Goal: Find specific page/section: Find specific page/section

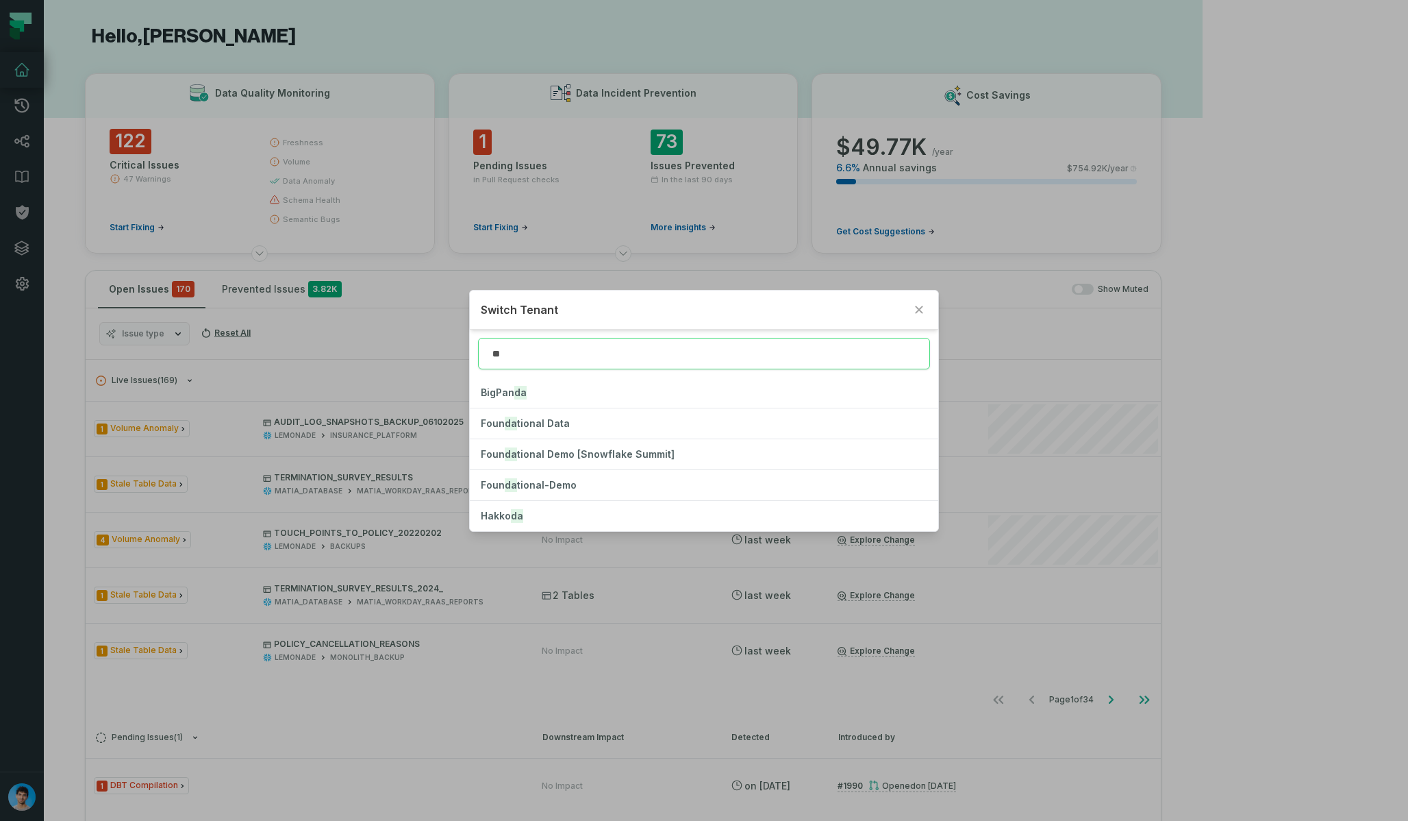
type input "*"
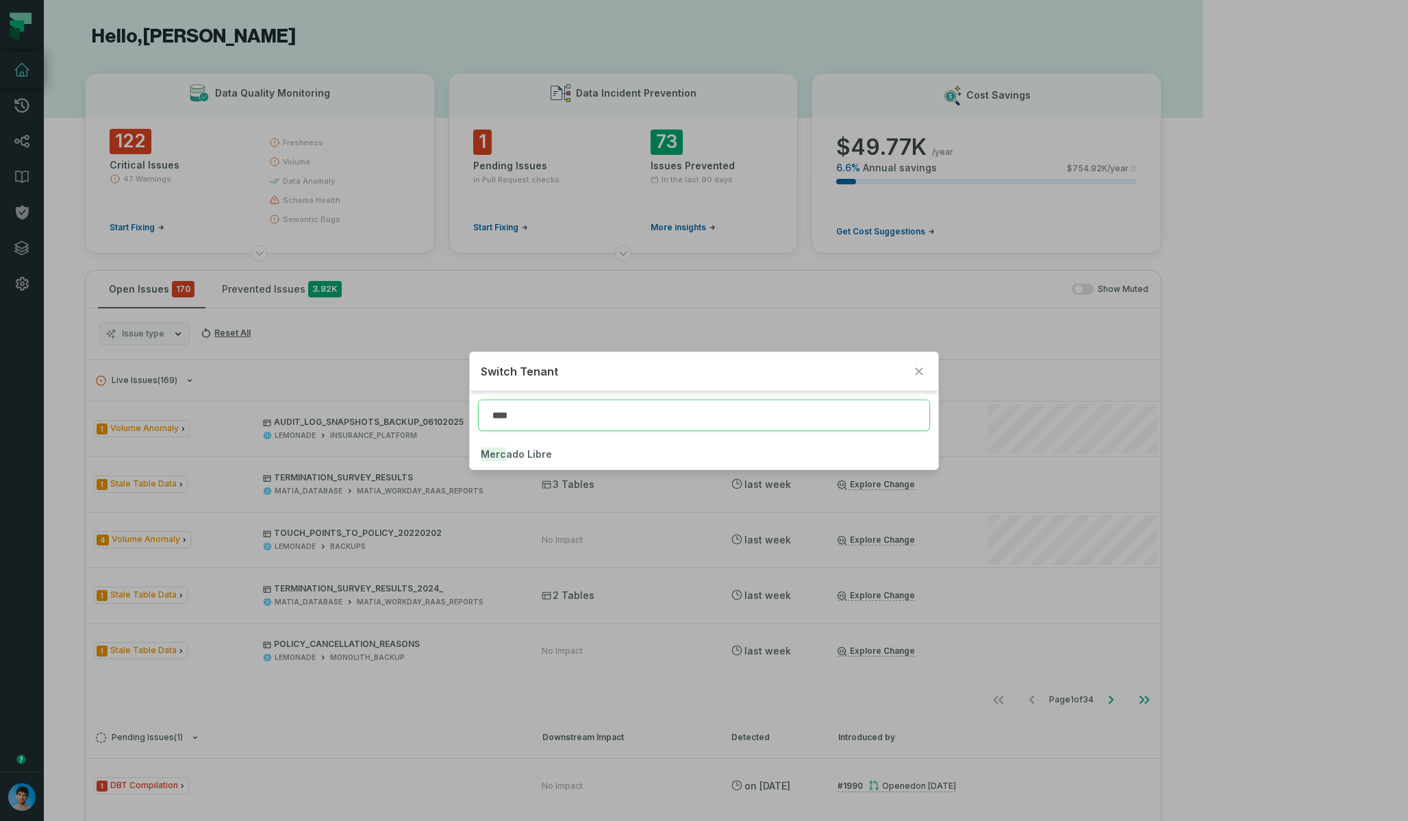
type input "****"
click button "Merc ado Libre" at bounding box center [704, 454] width 468 height 30
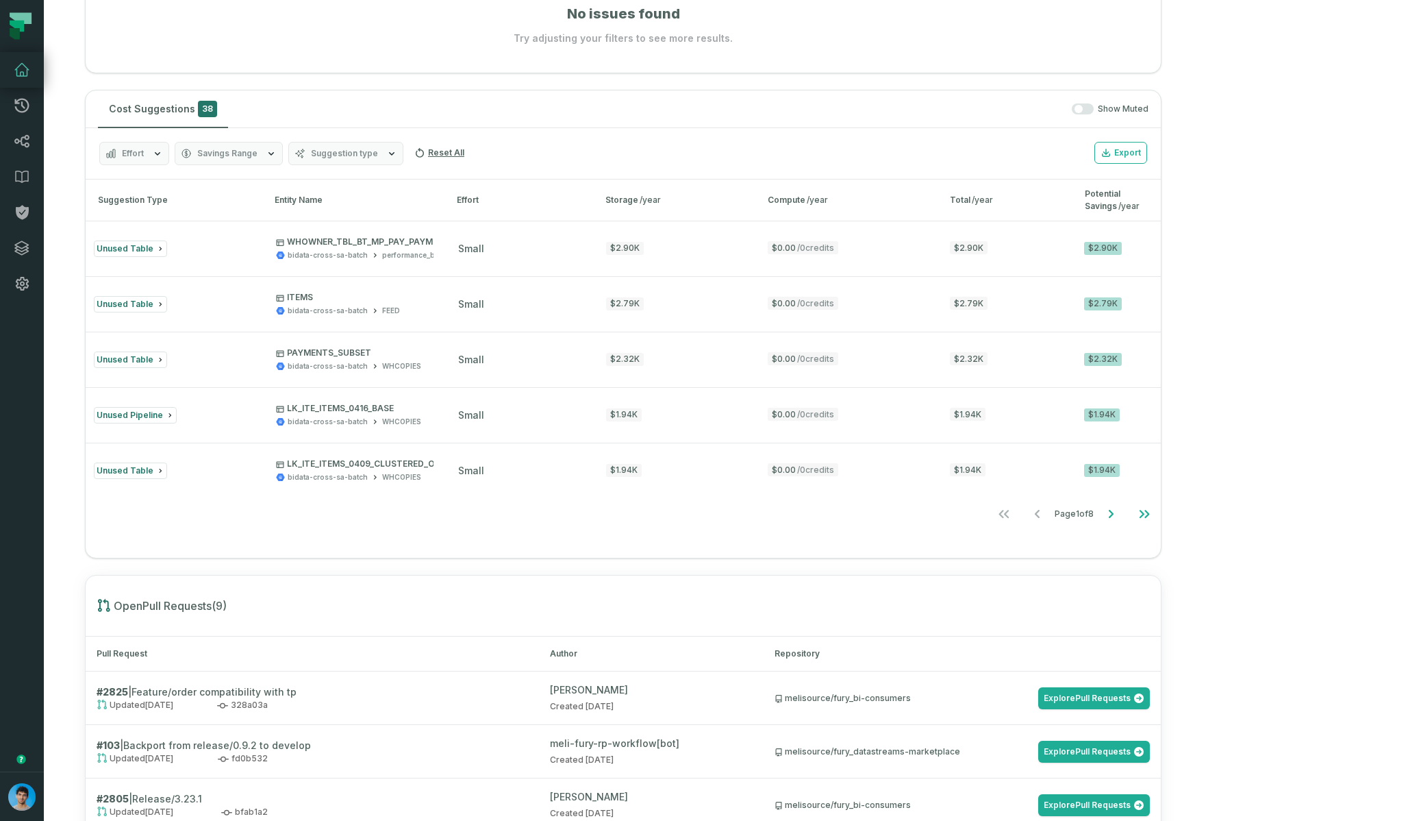
scroll to position [809, 0]
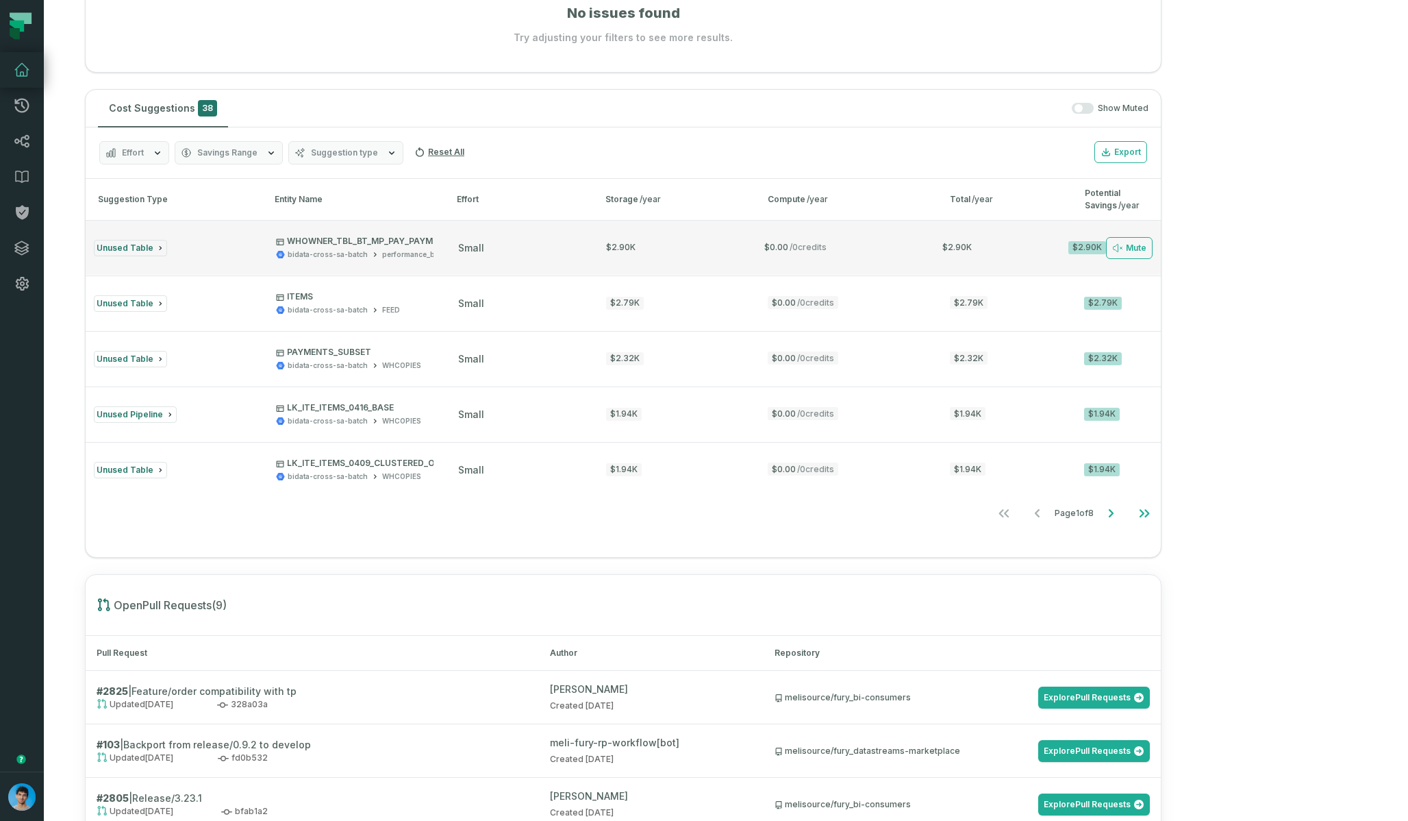
click at [577, 245] on div "small" at bounding box center [517, 248] width 119 height 14
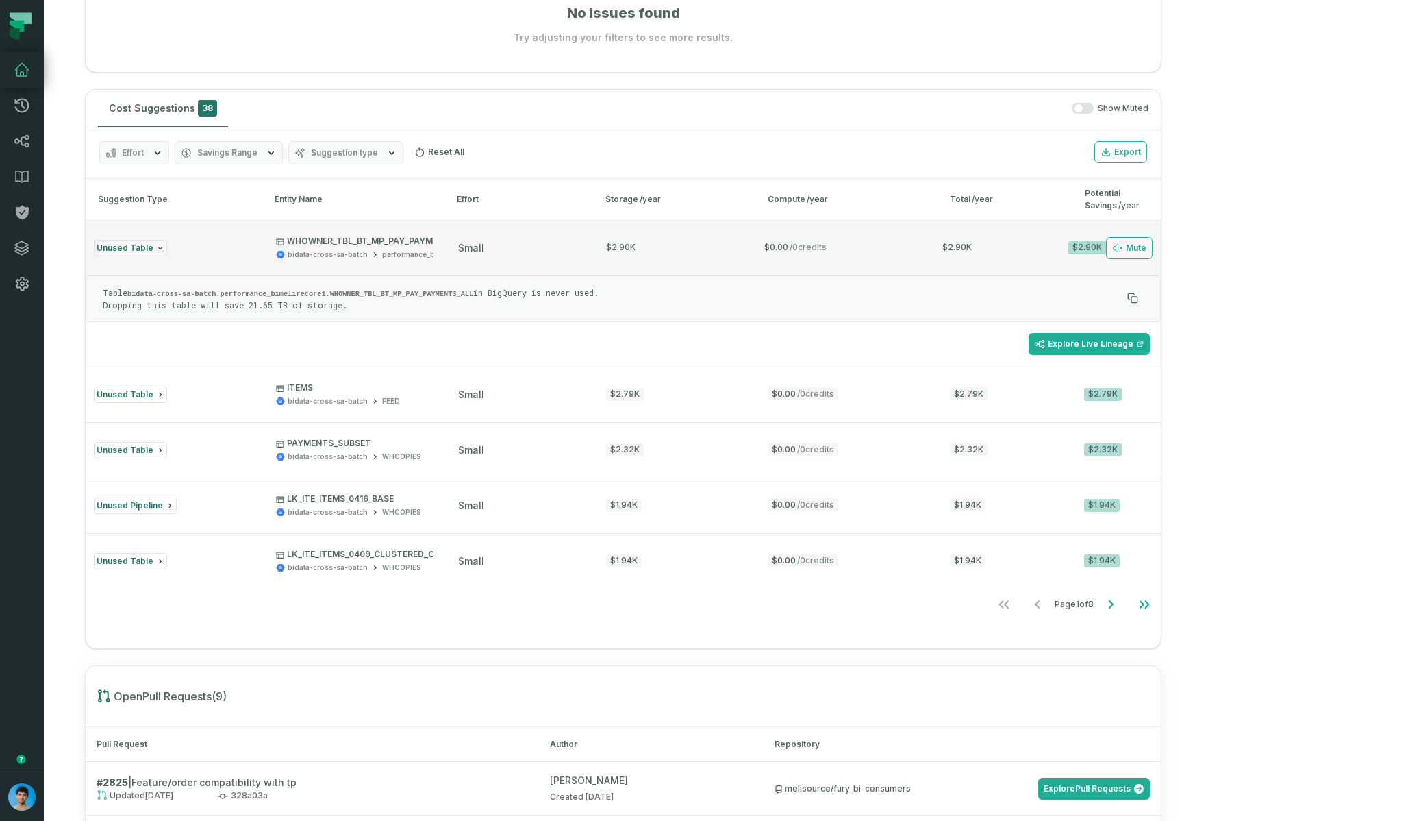
click at [571, 271] on button "Unused Table WHOWNER_TBL_BT_MP_PAY_PAYMENTS_ALL bidata-cross-sa-batch performan…" at bounding box center [623, 247] width 1075 height 55
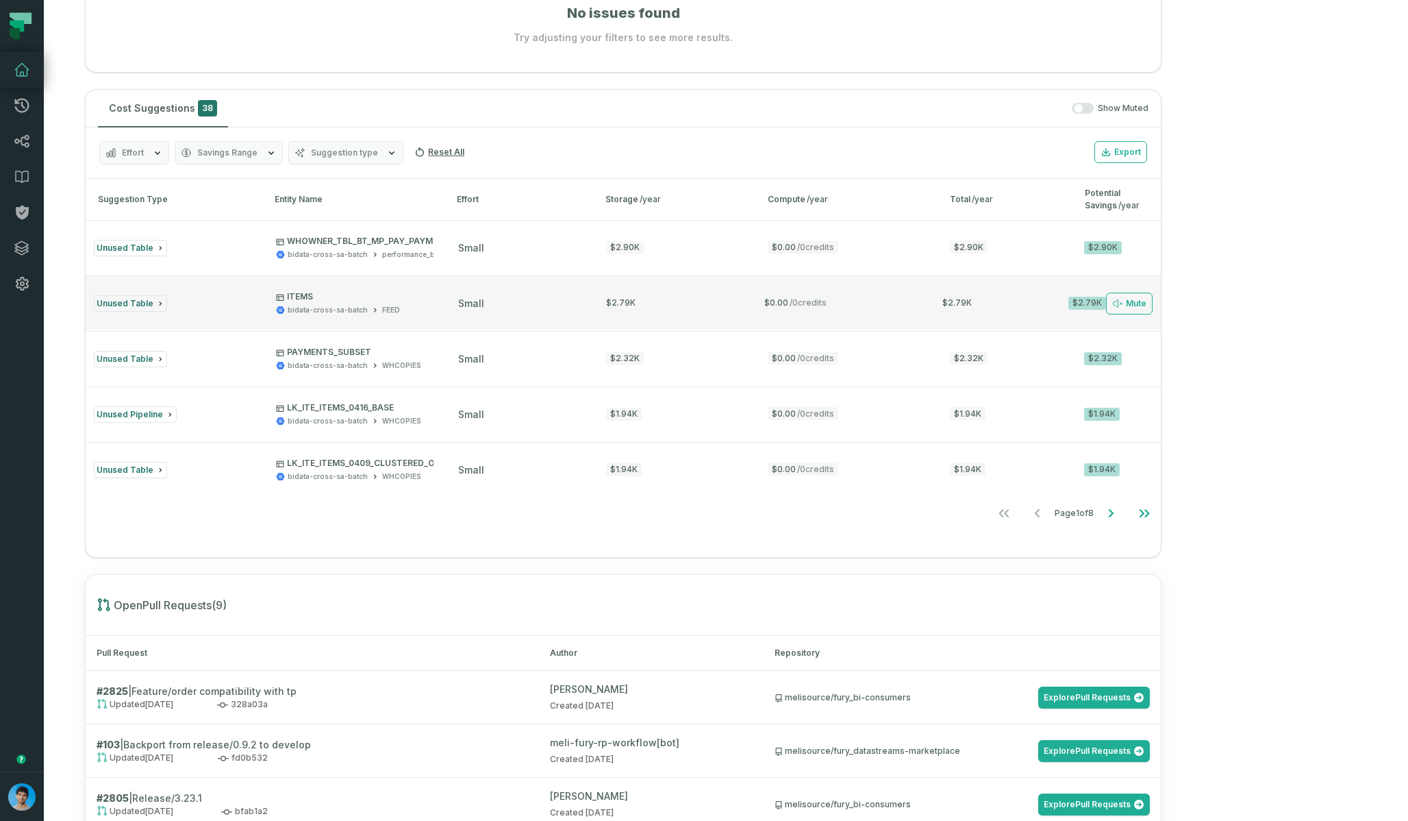
click at [563, 297] on div "small" at bounding box center [517, 304] width 119 height 14
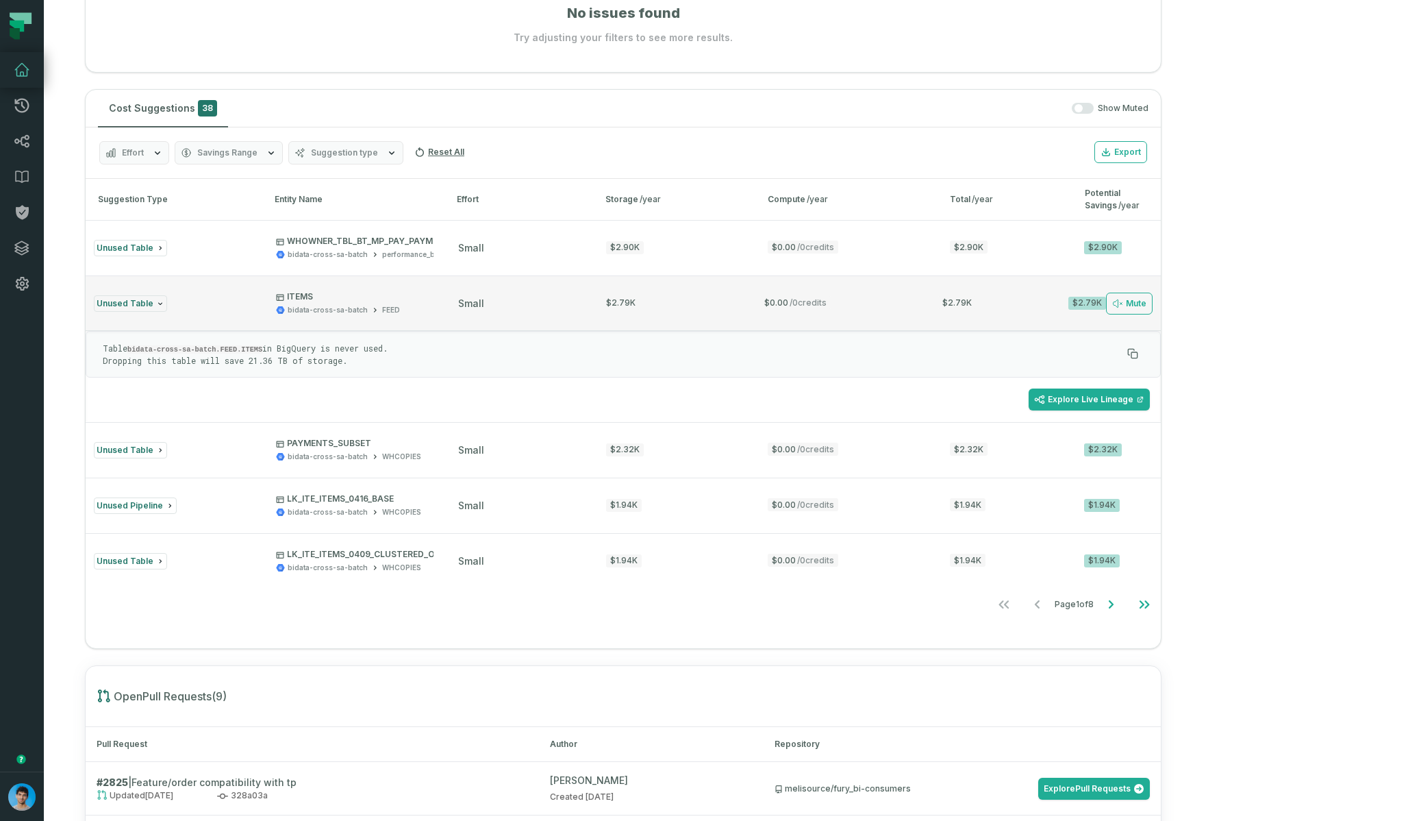
click at [563, 297] on div "small" at bounding box center [517, 304] width 119 height 14
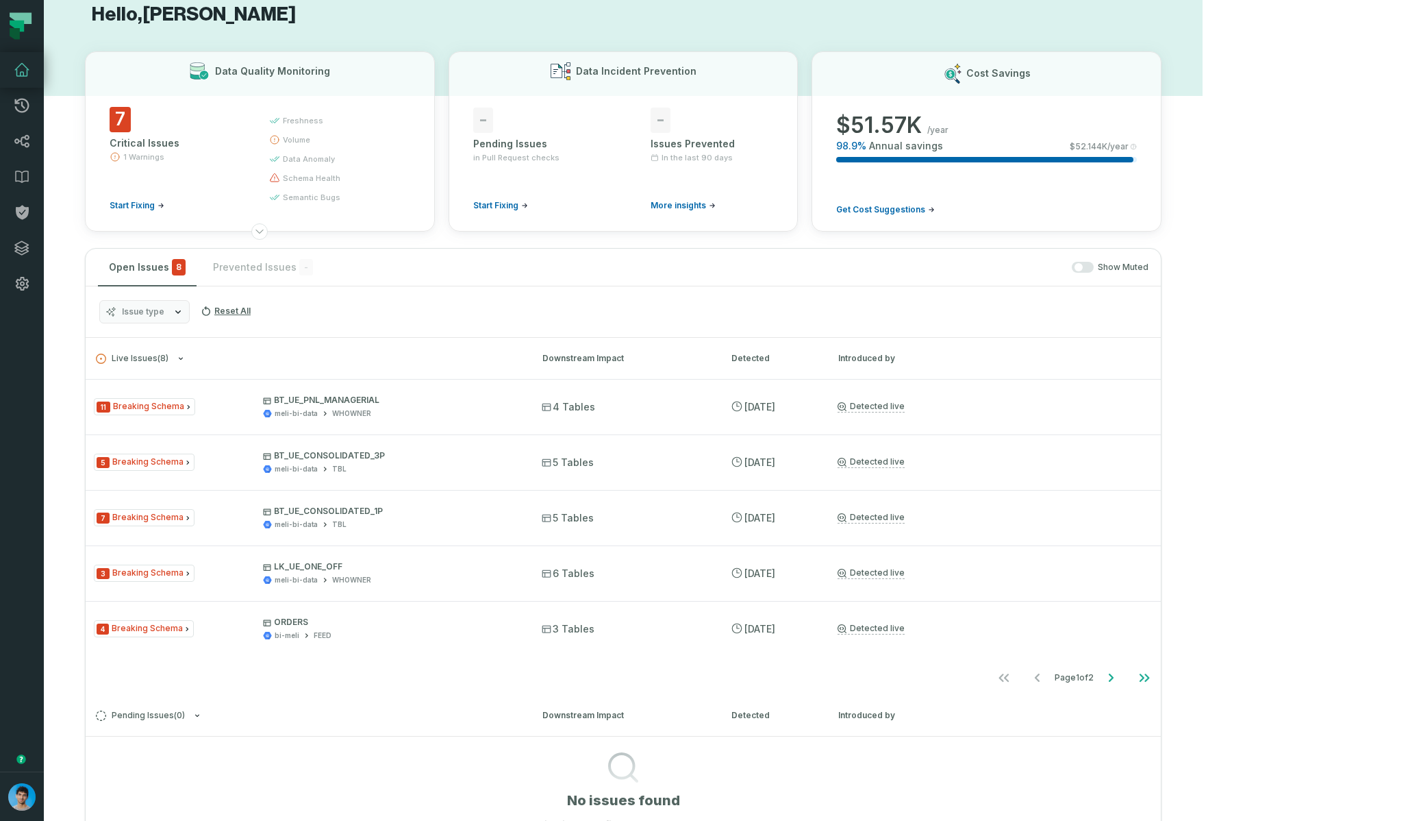
scroll to position [0, 0]
